Goal: Task Accomplishment & Management: Use online tool/utility

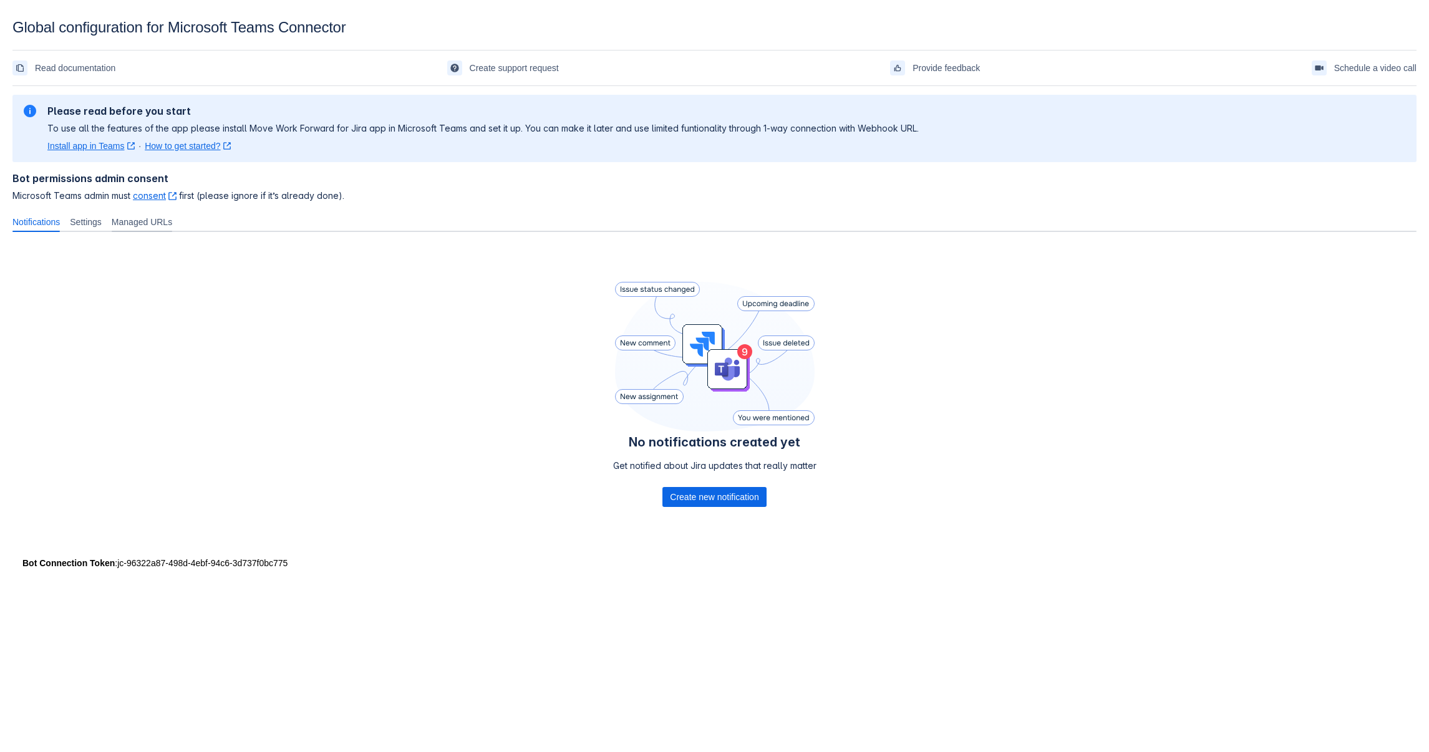
click at [150, 226] on span "Managed URLs" at bounding box center [142, 222] width 61 height 12
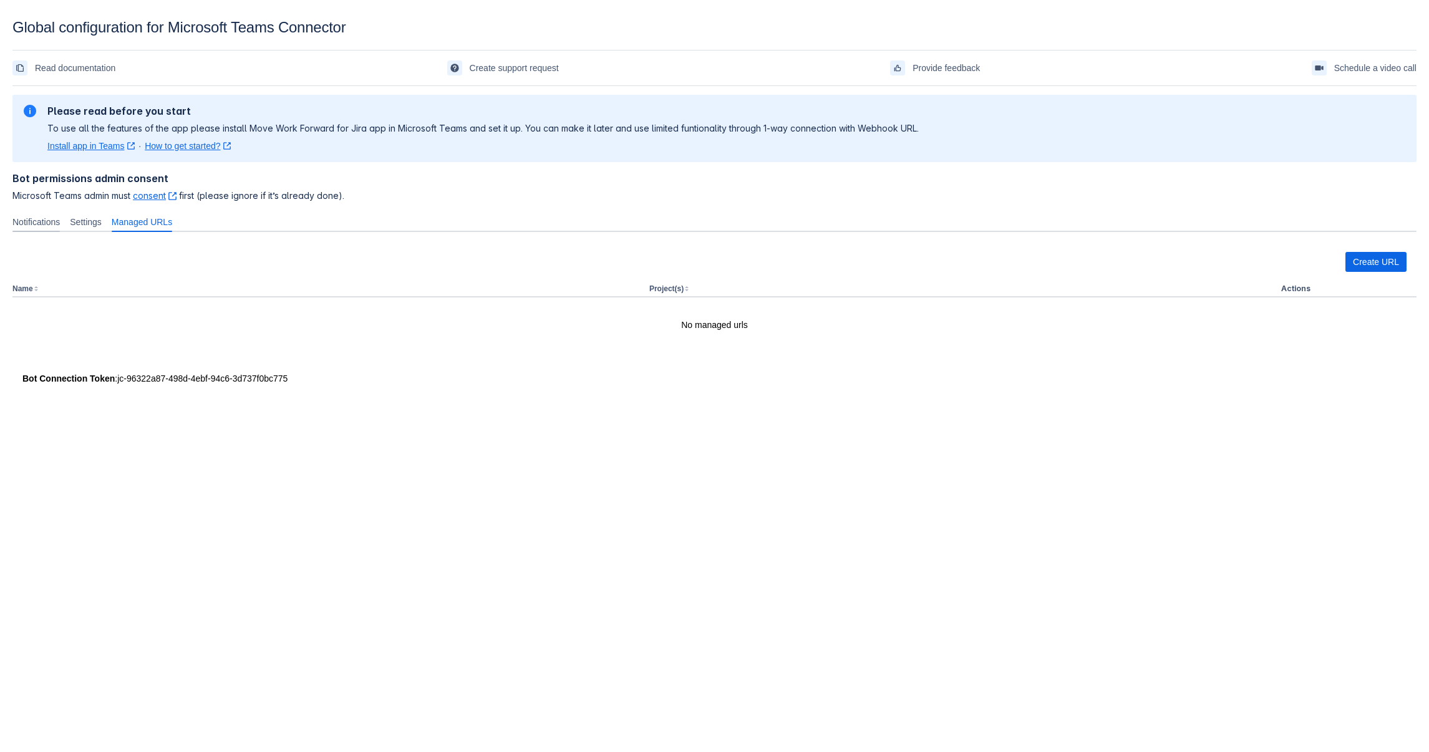
click at [42, 223] on span "Notifications" at bounding box center [35, 222] width 47 height 12
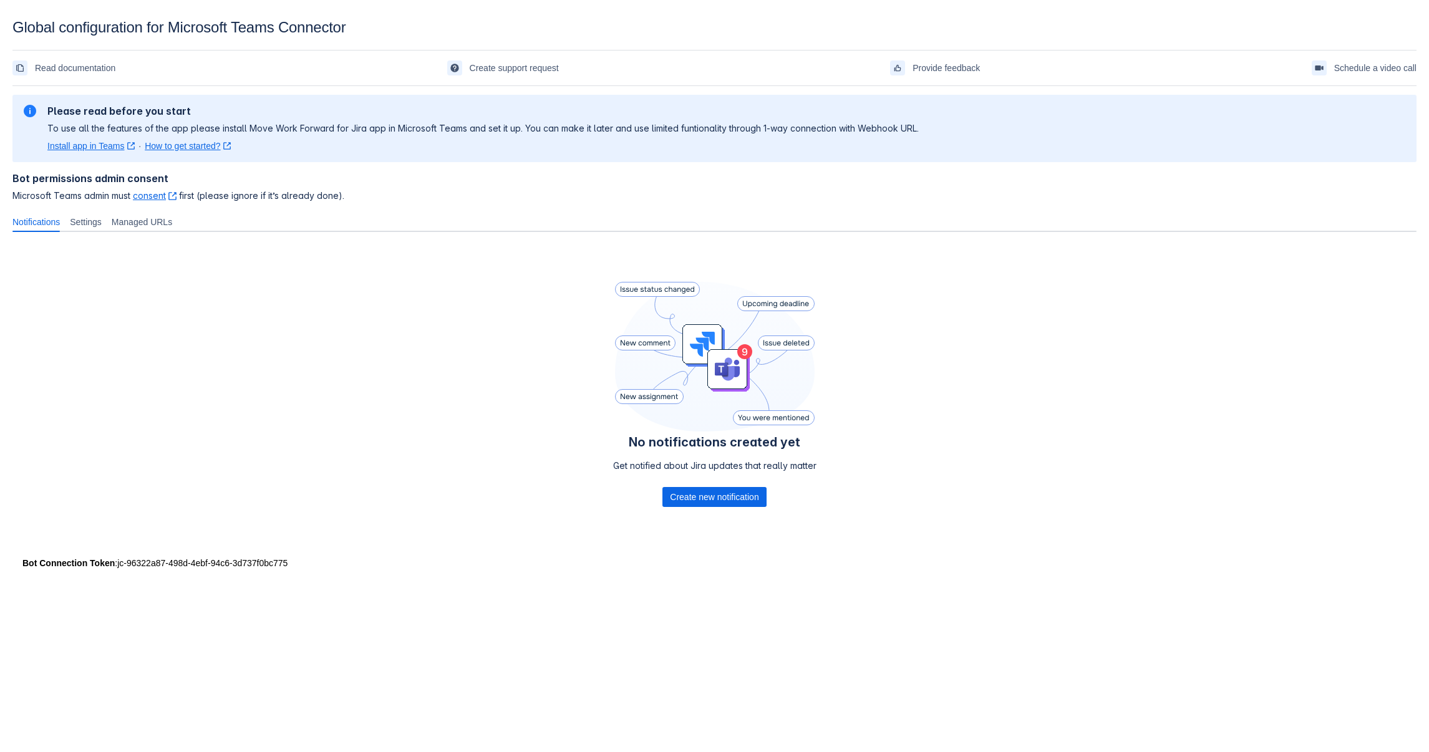
click at [95, 145] on link "Install app in Teams ﻿ , (opens new window)" at bounding box center [90, 146] width 87 height 12
drag, startPoint x: 117, startPoint y: 562, endPoint x: 289, endPoint y: 561, distance: 172.8
click at [289, 561] on div "Bot Connection Token : jc-96322a87-498d-4ebf-94c6-3d737f0bc775" at bounding box center [714, 563] width 1384 height 12
copy div "jc-96322a87-498d-4ebf-94c6-3d737f0bc775"
click at [100, 223] on span "Settings" at bounding box center [86, 222] width 32 height 12
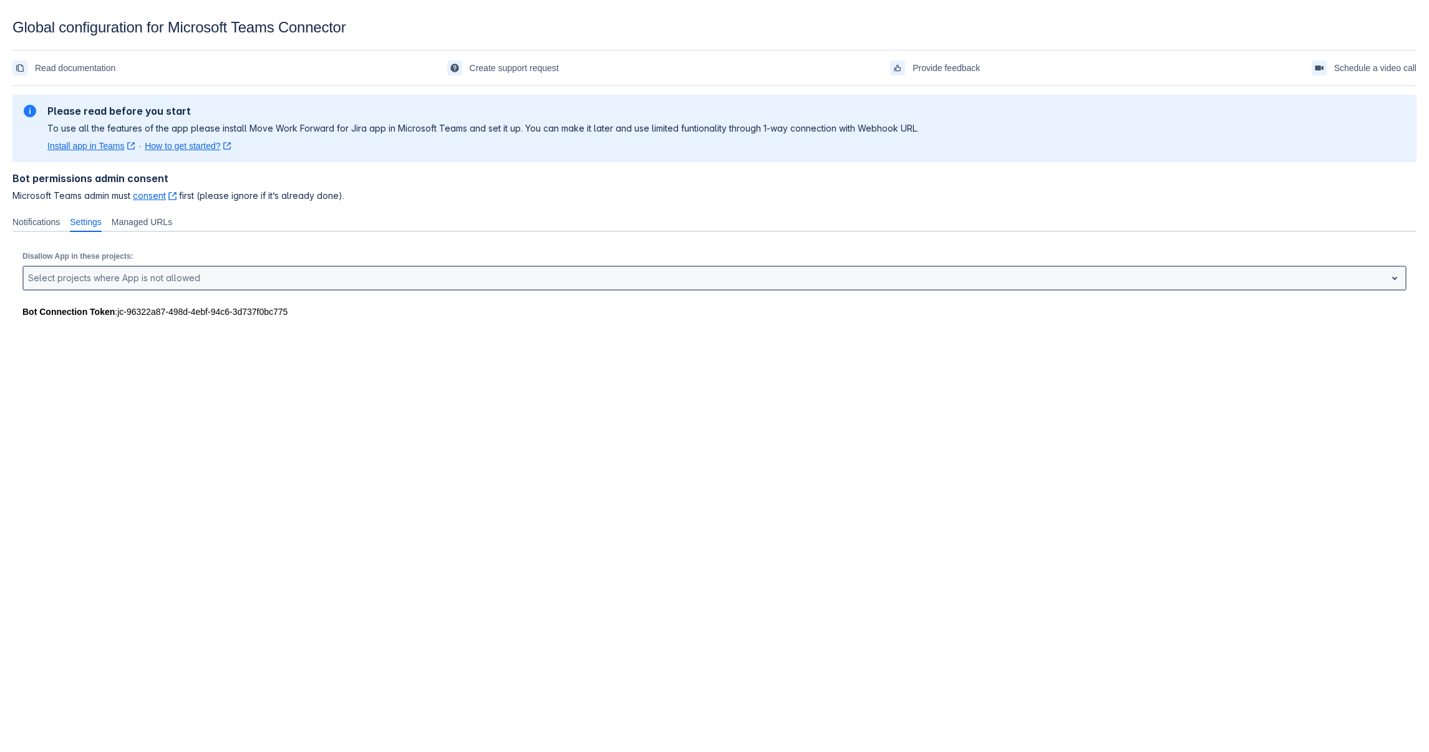
click at [112, 283] on div at bounding box center [704, 278] width 1353 height 15
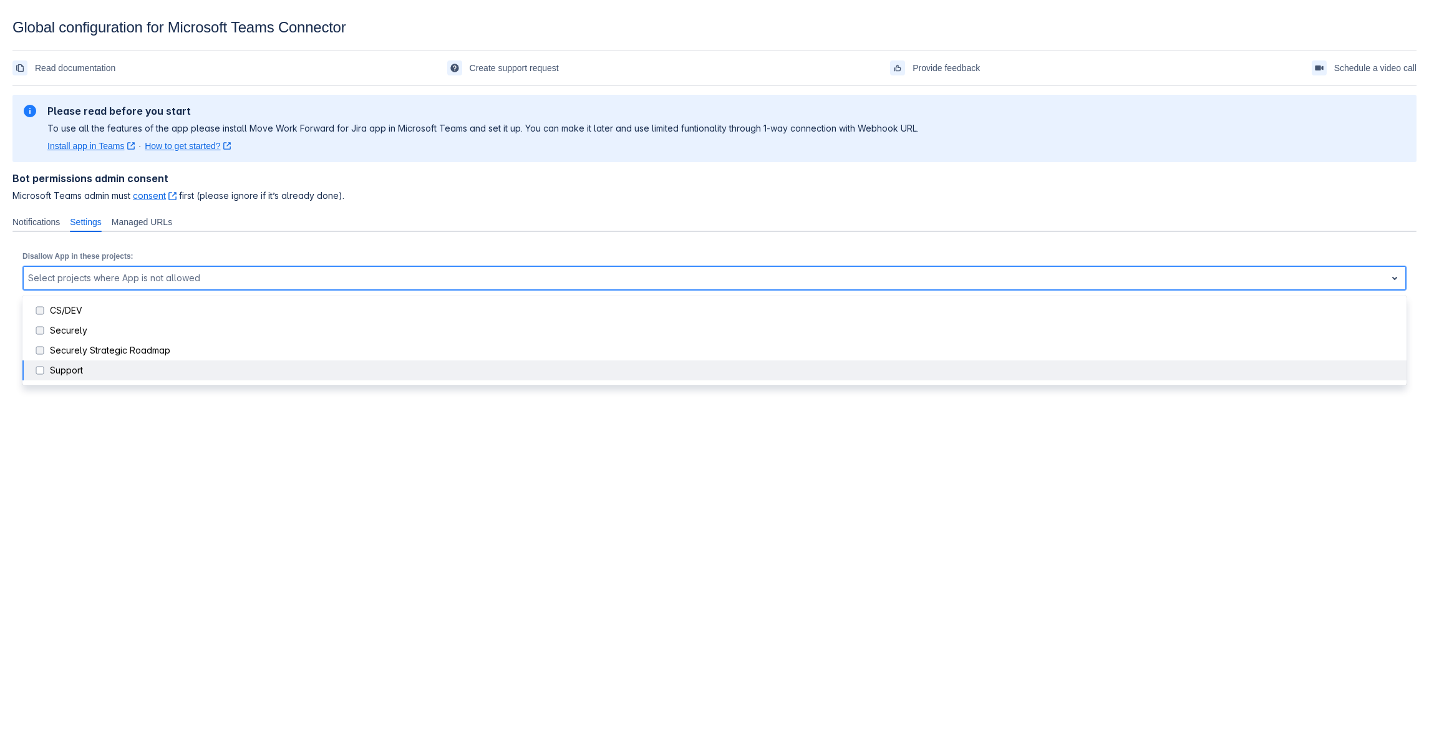
click at [39, 372] on span at bounding box center [39, 370] width 15 height 15
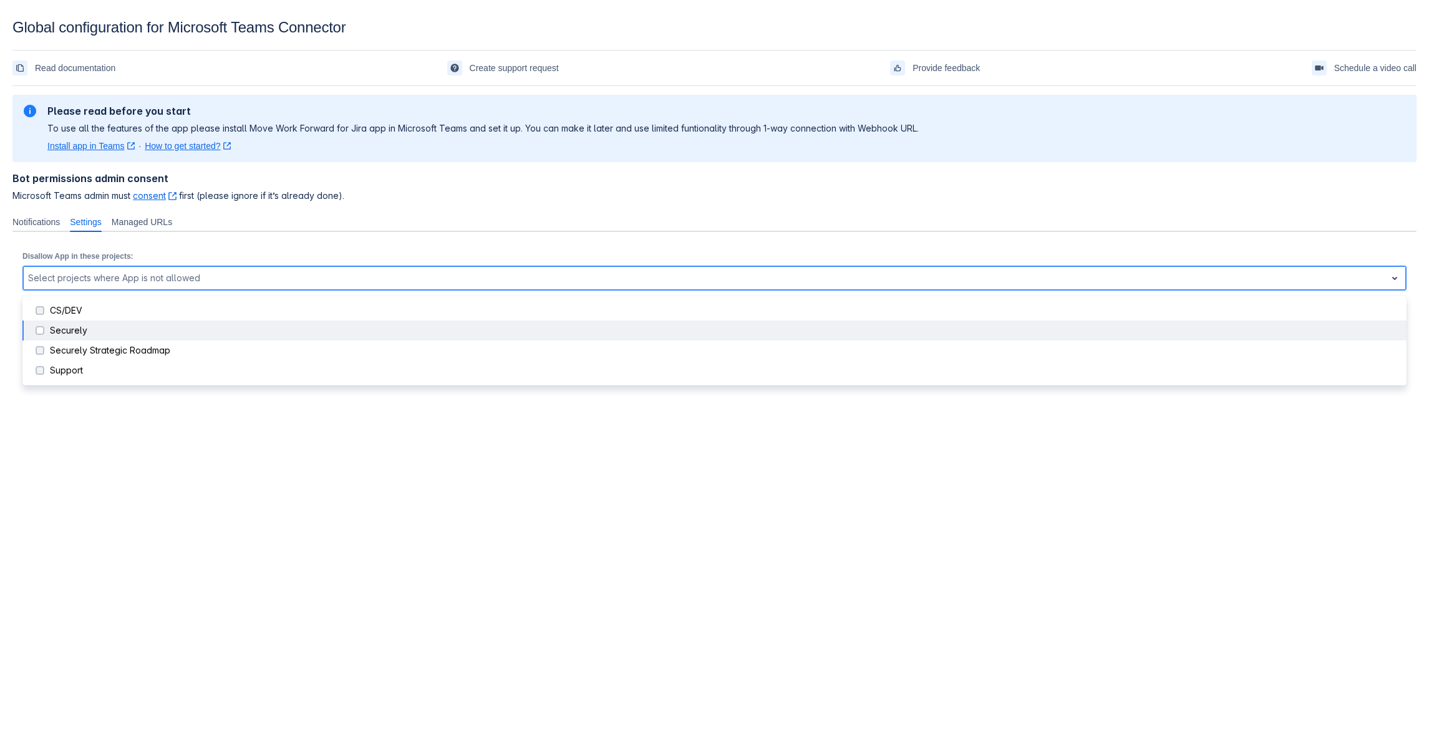
click at [39, 332] on span at bounding box center [39, 330] width 15 height 15
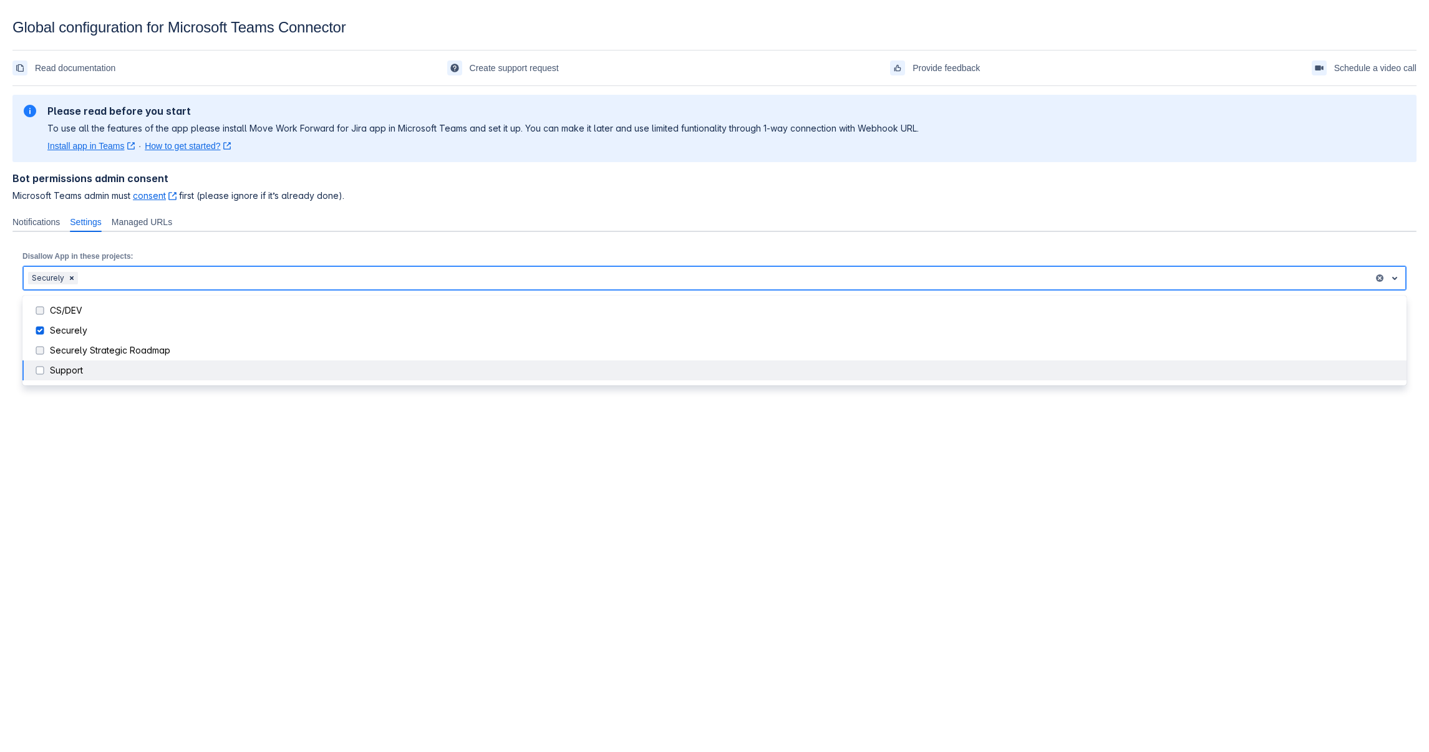
click at [38, 371] on span at bounding box center [39, 370] width 15 height 15
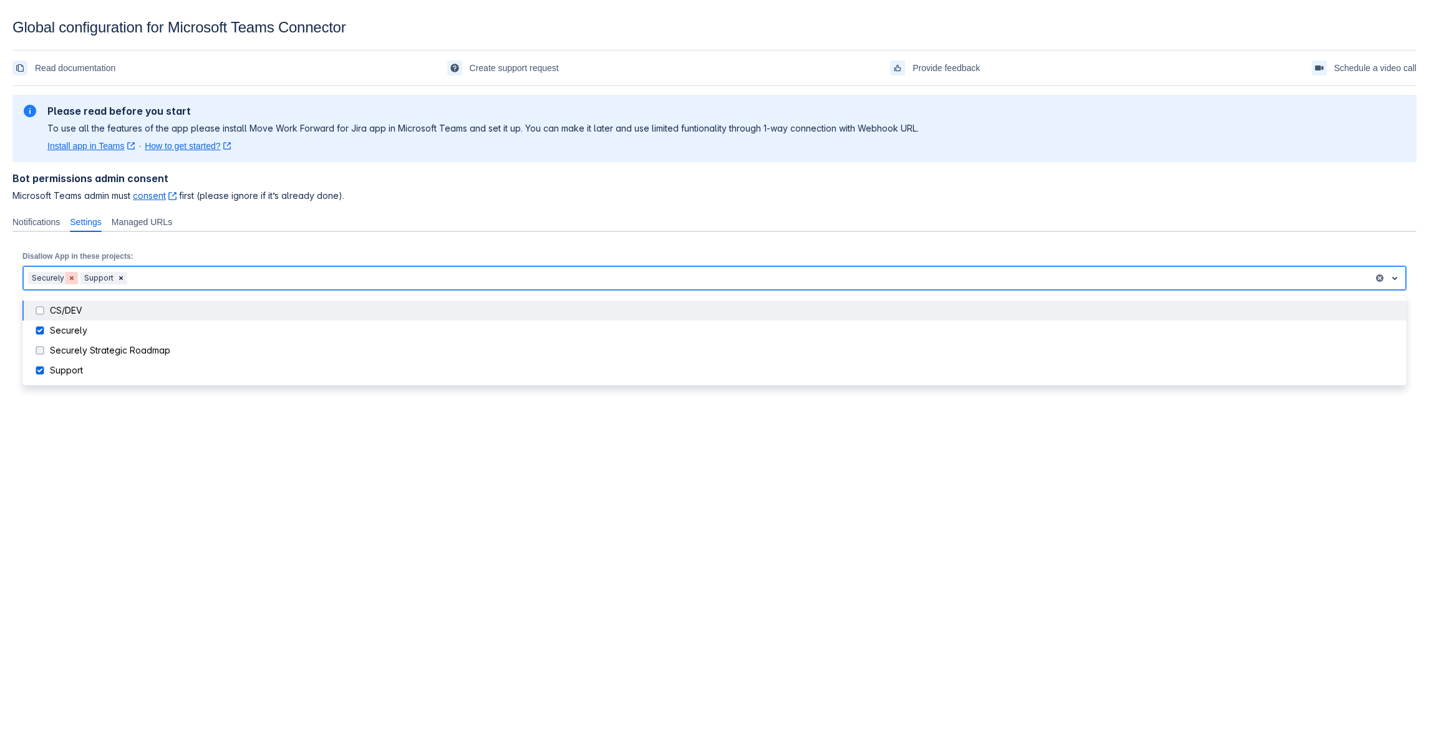
click at [69, 279] on span "Clear" at bounding box center [72, 278] width 10 height 10
click at [67, 279] on span "Clear" at bounding box center [69, 278] width 10 height 10
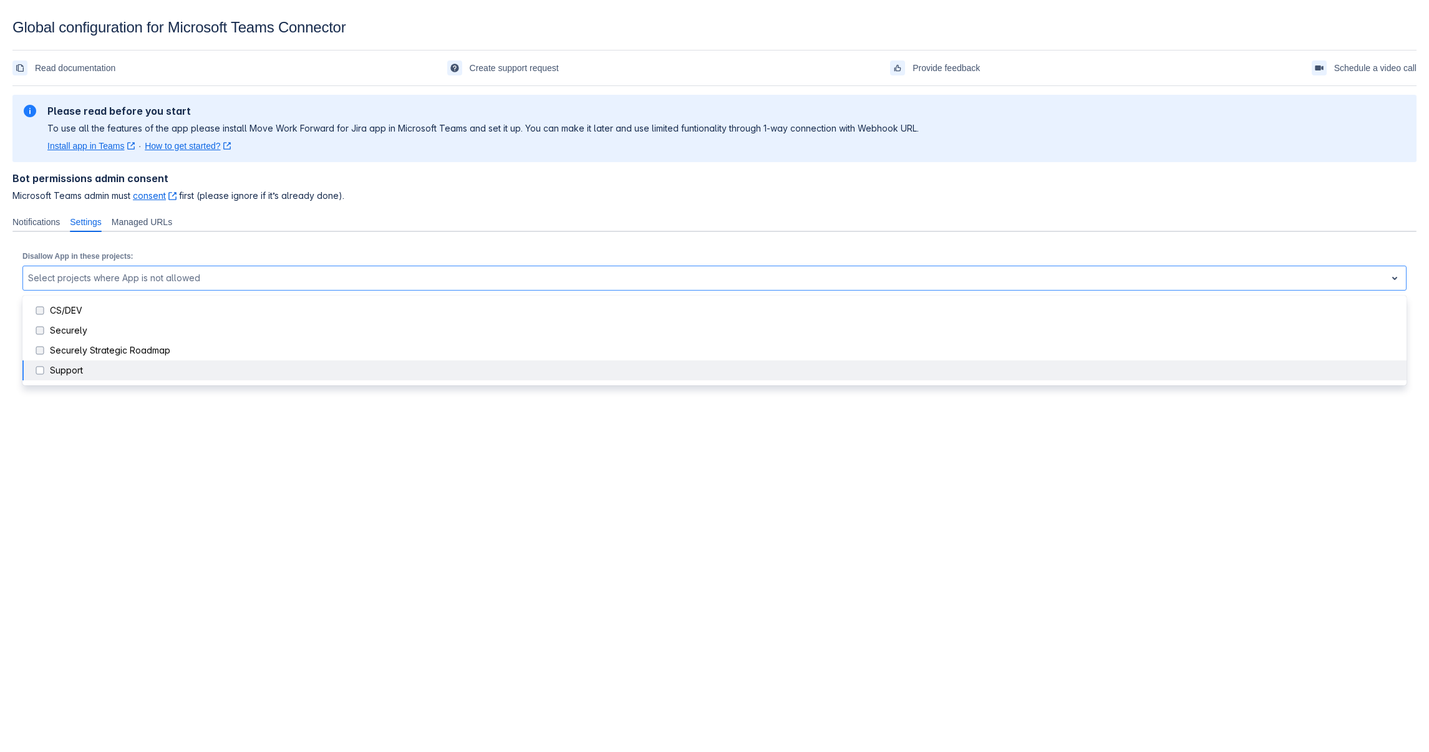
click at [143, 458] on body "Global configuration for Microsoft Teams Connector Read documentation Create su…" at bounding box center [714, 395] width 1429 height 752
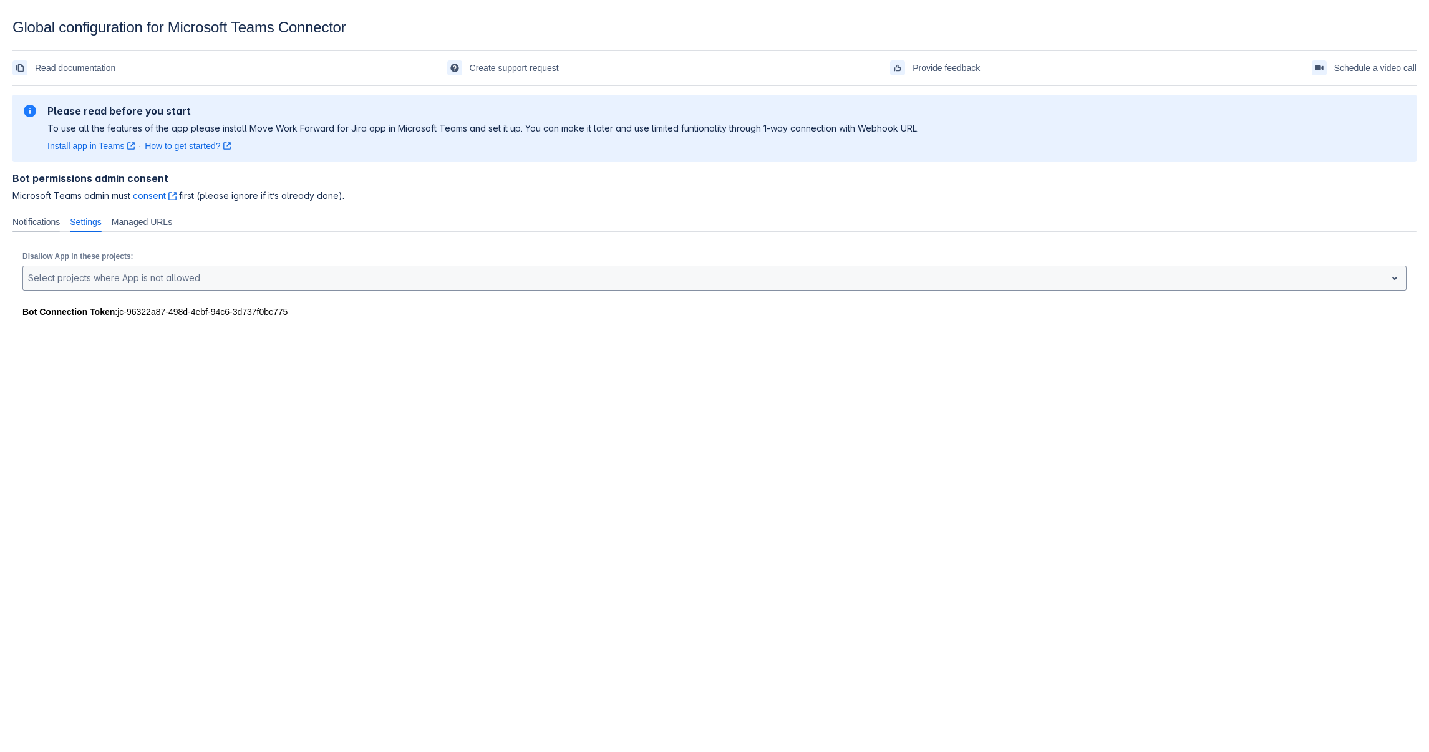
click at [46, 227] on span "Notifications" at bounding box center [35, 222] width 47 height 12
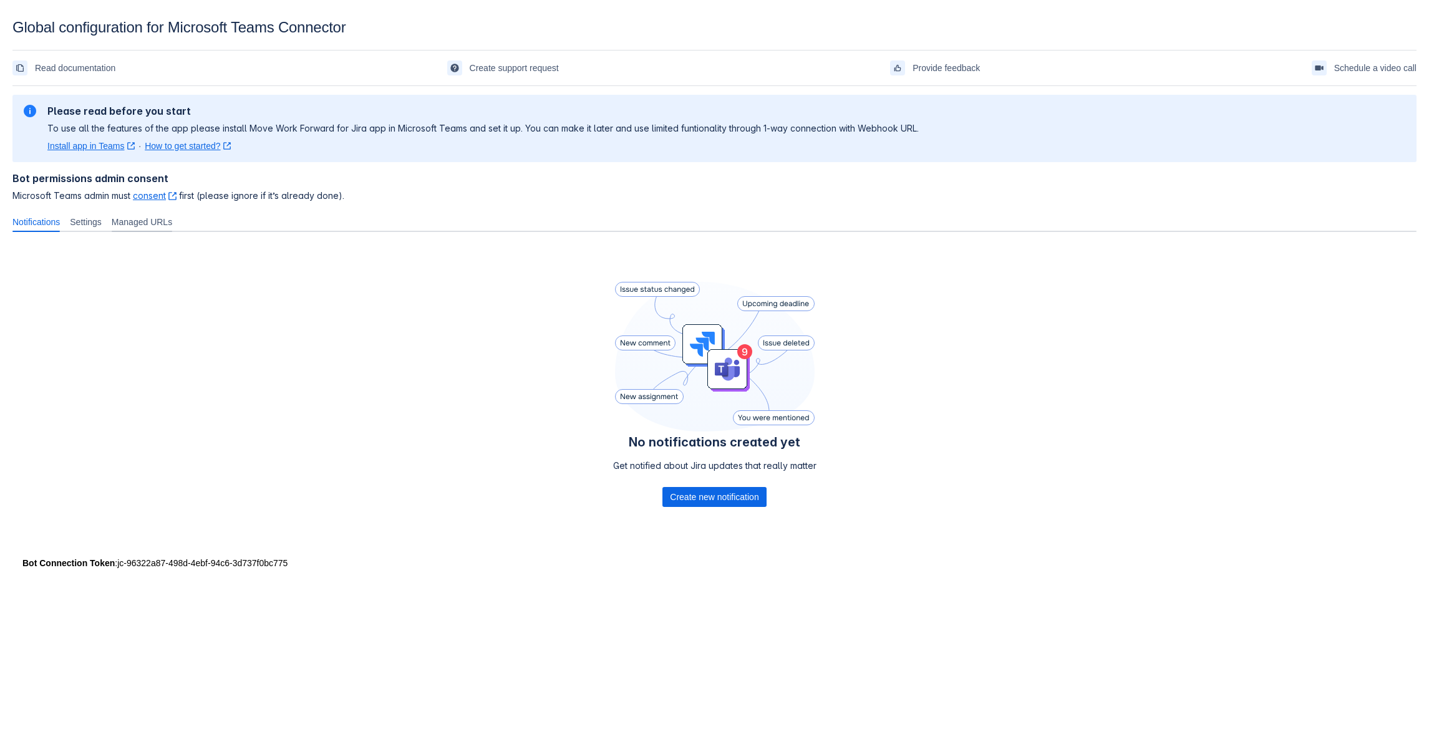
click at [162, 220] on span "Managed URLs" at bounding box center [142, 222] width 61 height 12
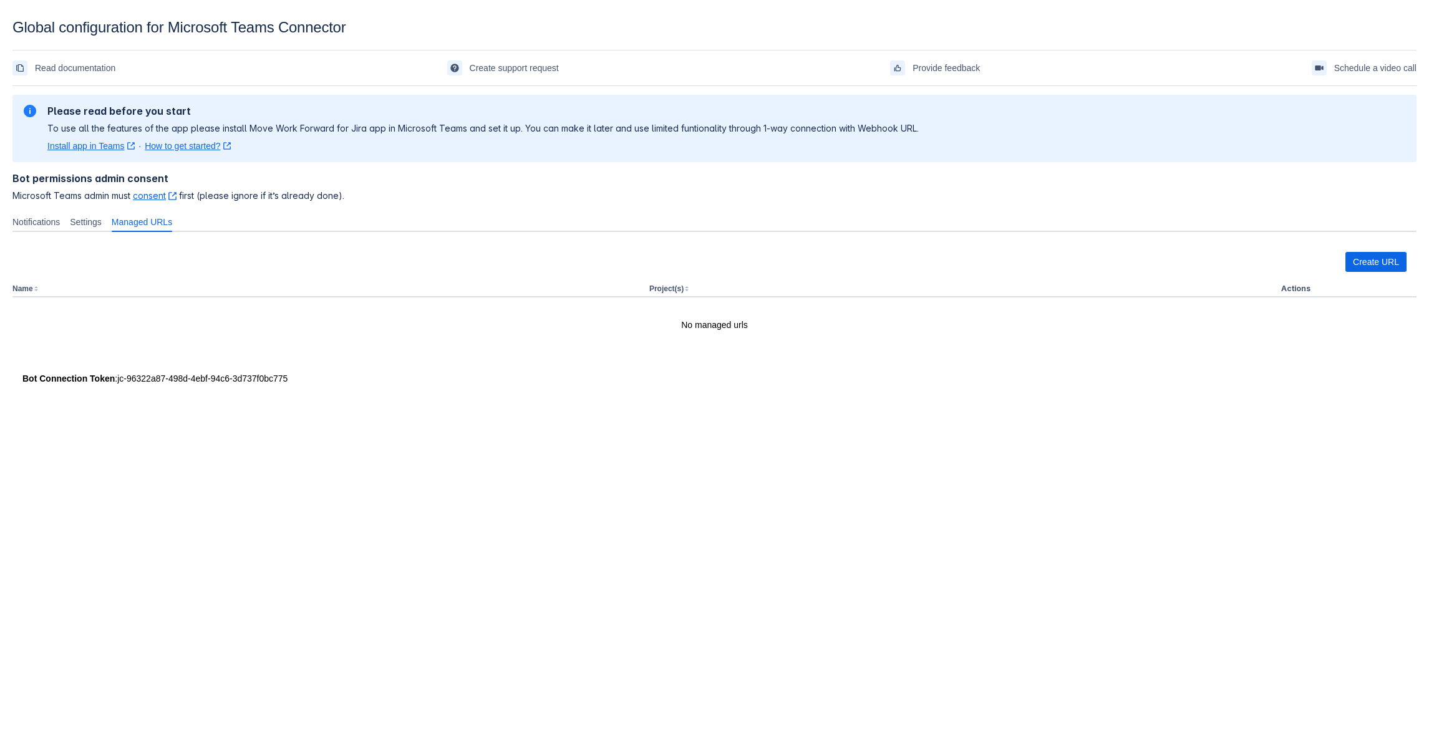
click at [156, 196] on link "consent ﻿ , (opens new window)" at bounding box center [155, 195] width 44 height 11
click at [40, 225] on span "Notifications" at bounding box center [35, 222] width 47 height 12
